Goal: Task Accomplishment & Management: Manage account settings

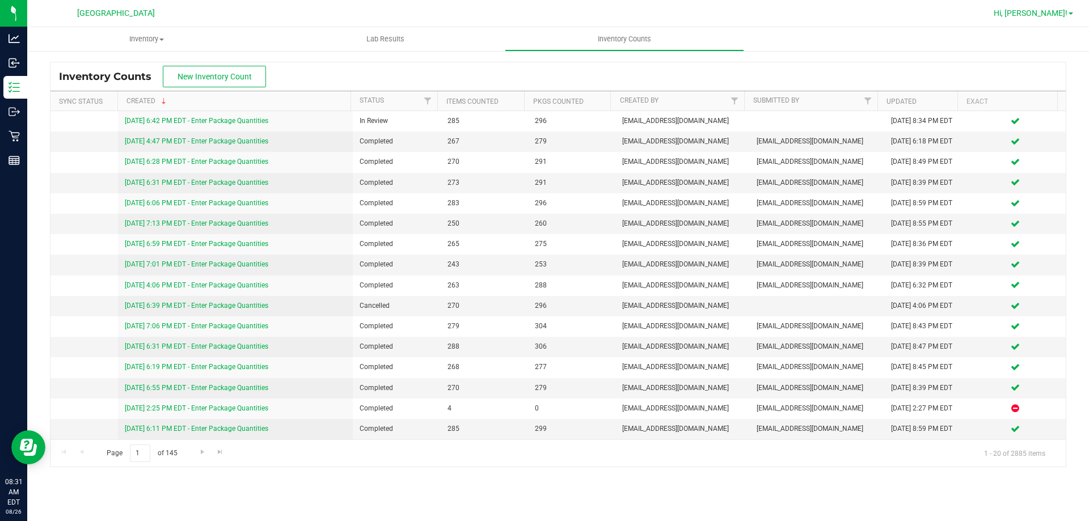
click at [1049, 7] on link "Hi, [PERSON_NAME]!" at bounding box center [1033, 13] width 88 height 12
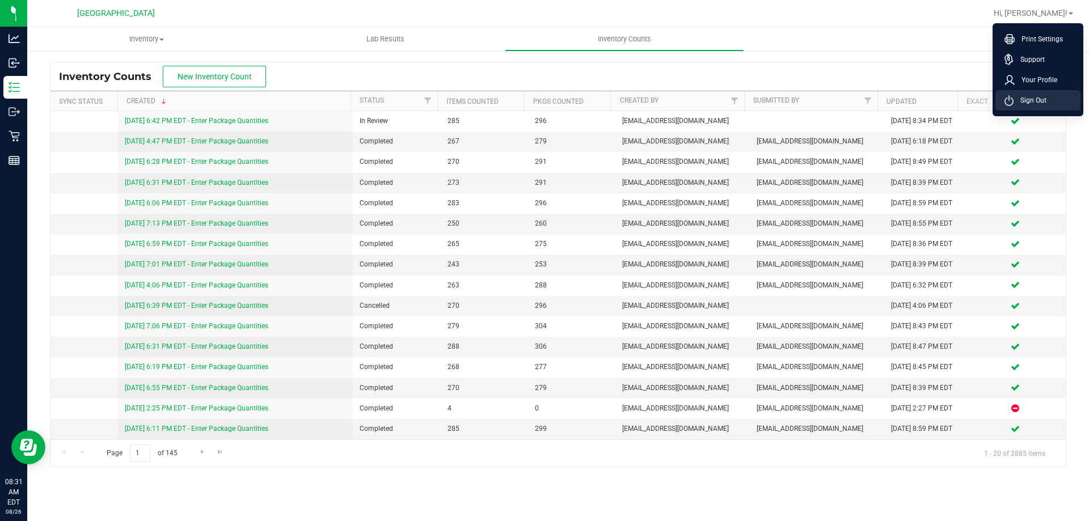
click at [1041, 98] on span "Sign Out" at bounding box center [1030, 100] width 33 height 11
